Goal: Navigation & Orientation: Find specific page/section

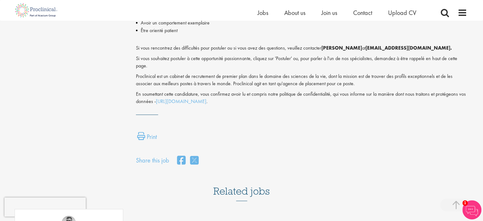
scroll to position [794, 0]
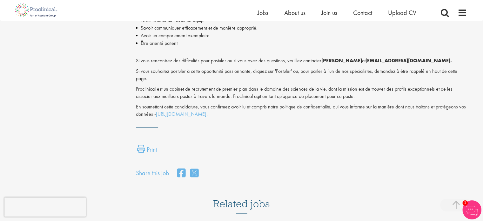
click at [395, 7] on div "Home Jobs About us Join us Contact Upload CV" at bounding box center [239, 10] width 456 height 21
click at [329, 14] on span "Join us" at bounding box center [329, 13] width 16 height 8
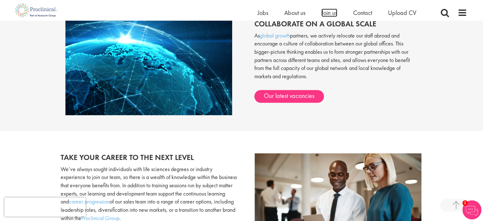
scroll to position [570, 0]
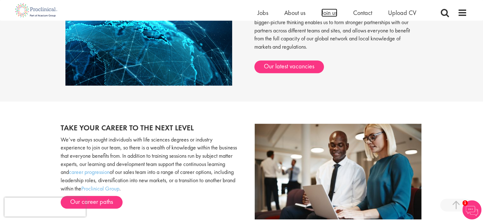
click at [329, 14] on span "Join us" at bounding box center [329, 13] width 16 height 8
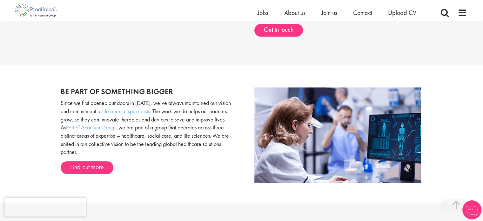
scroll to position [343, 0]
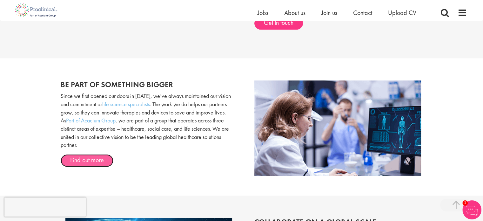
click at [88, 163] on link "Find out more" at bounding box center [87, 160] width 53 height 13
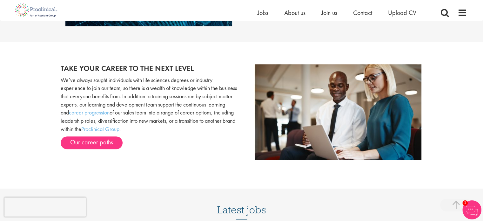
scroll to position [635, 0]
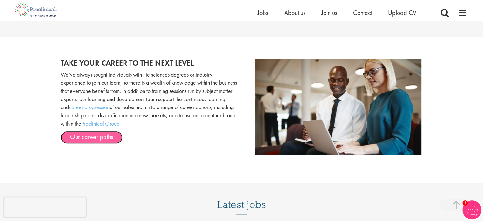
click at [104, 136] on link "Our career paths" at bounding box center [92, 137] width 62 height 13
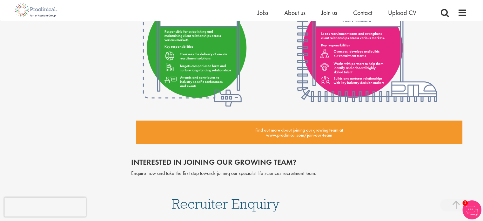
scroll to position [1168, 0]
